Goal: Use online tool/utility: Utilize a website feature to perform a specific function

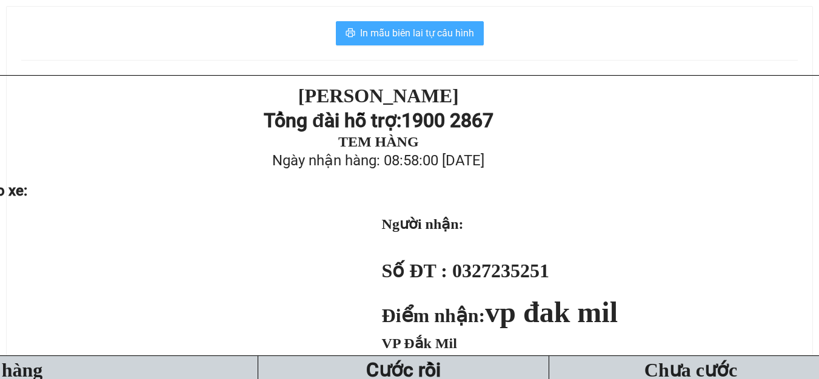
click at [420, 35] on span "In mẫu biên lai tự cấu hình" at bounding box center [417, 32] width 114 height 15
